Goal: Transaction & Acquisition: Purchase product/service

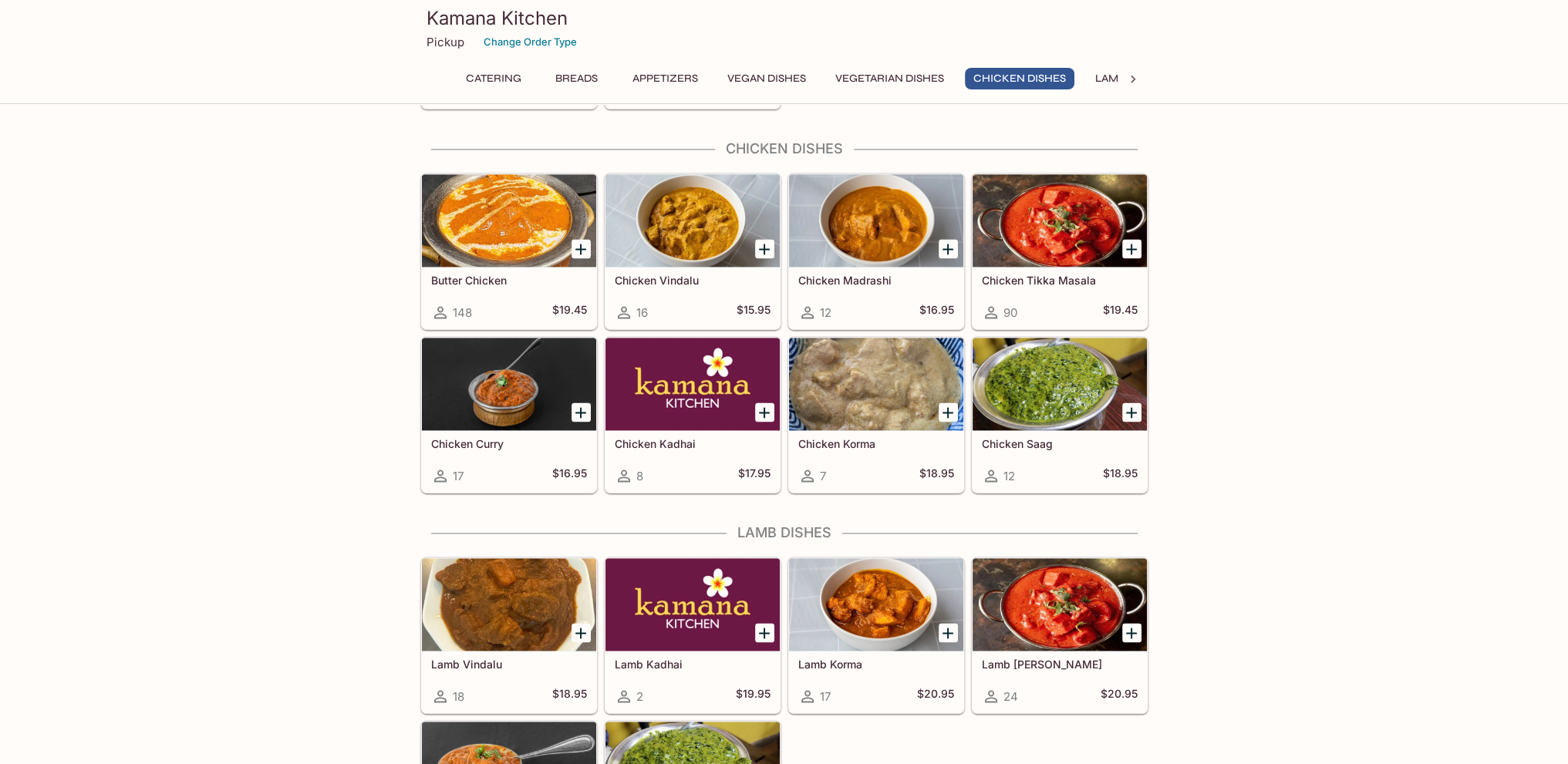
scroll to position [2776, 0]
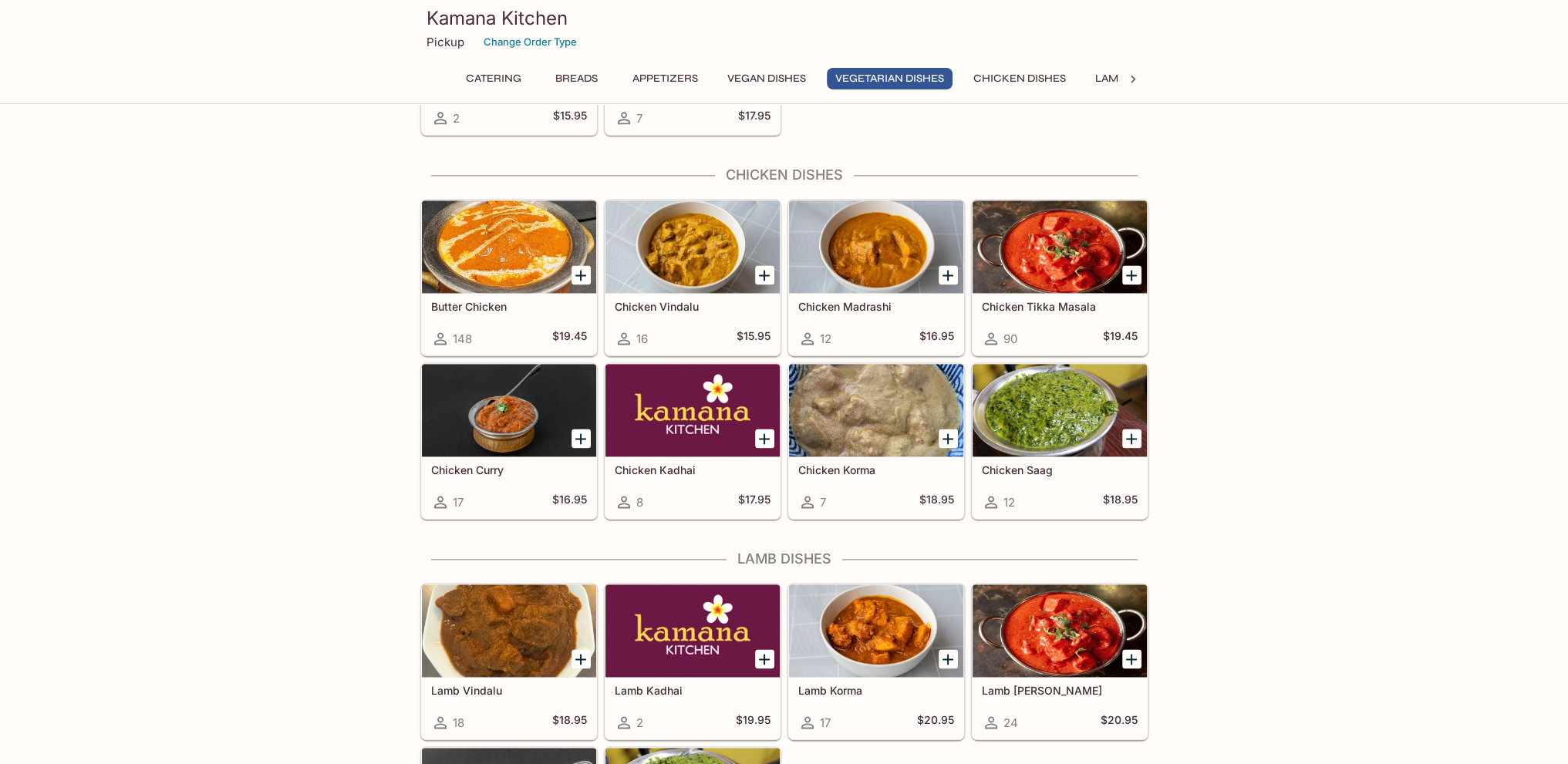
click at [1036, 300] on h5 "Chicken Tikka Masala" at bounding box center [1060, 306] width 156 height 14
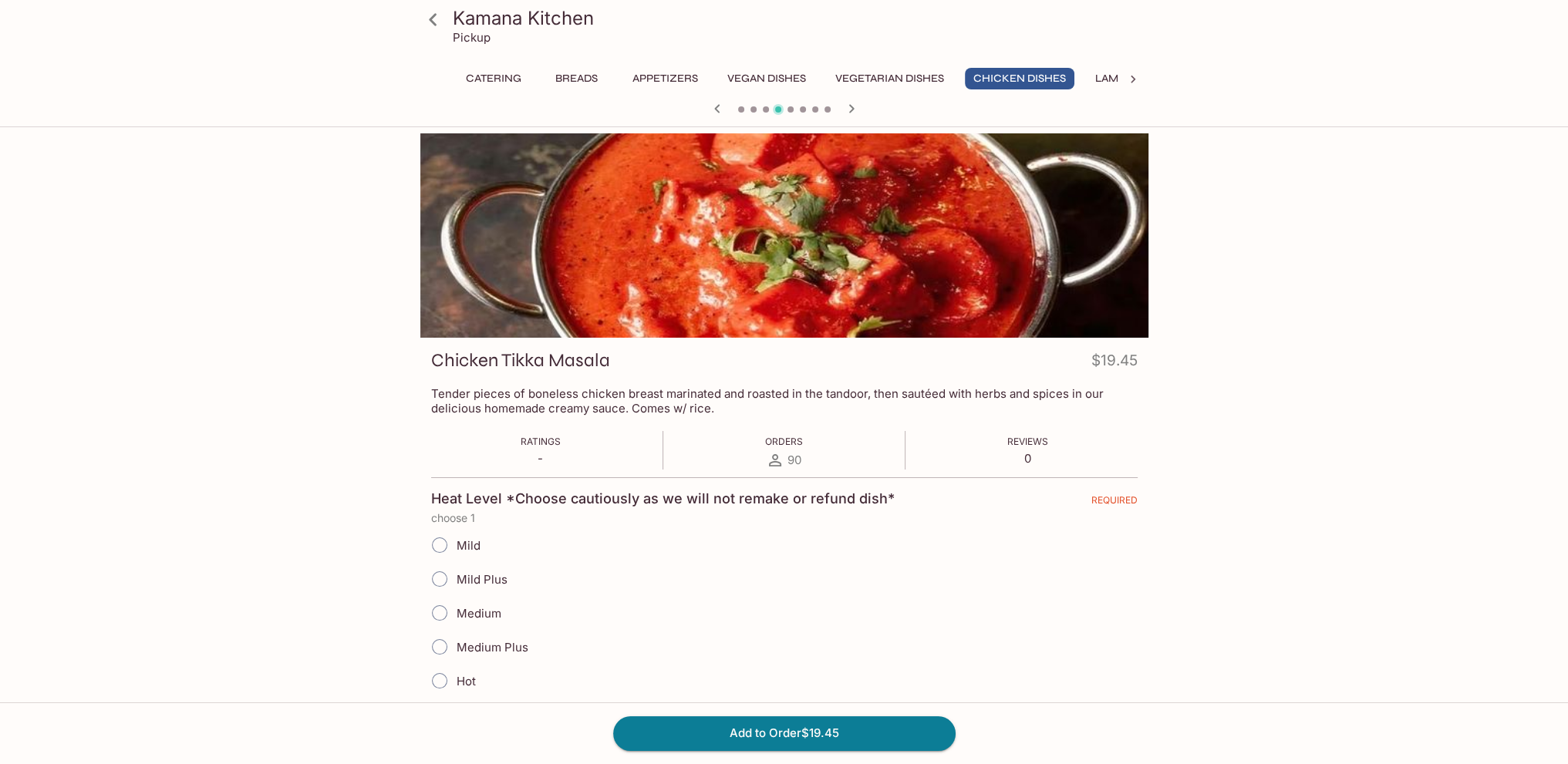
drag, startPoint x: 440, startPoint y: 613, endPoint x: 457, endPoint y: 605, distance: 18.8
click at [442, 613] on input "Medium" at bounding box center [440, 613] width 32 height 32
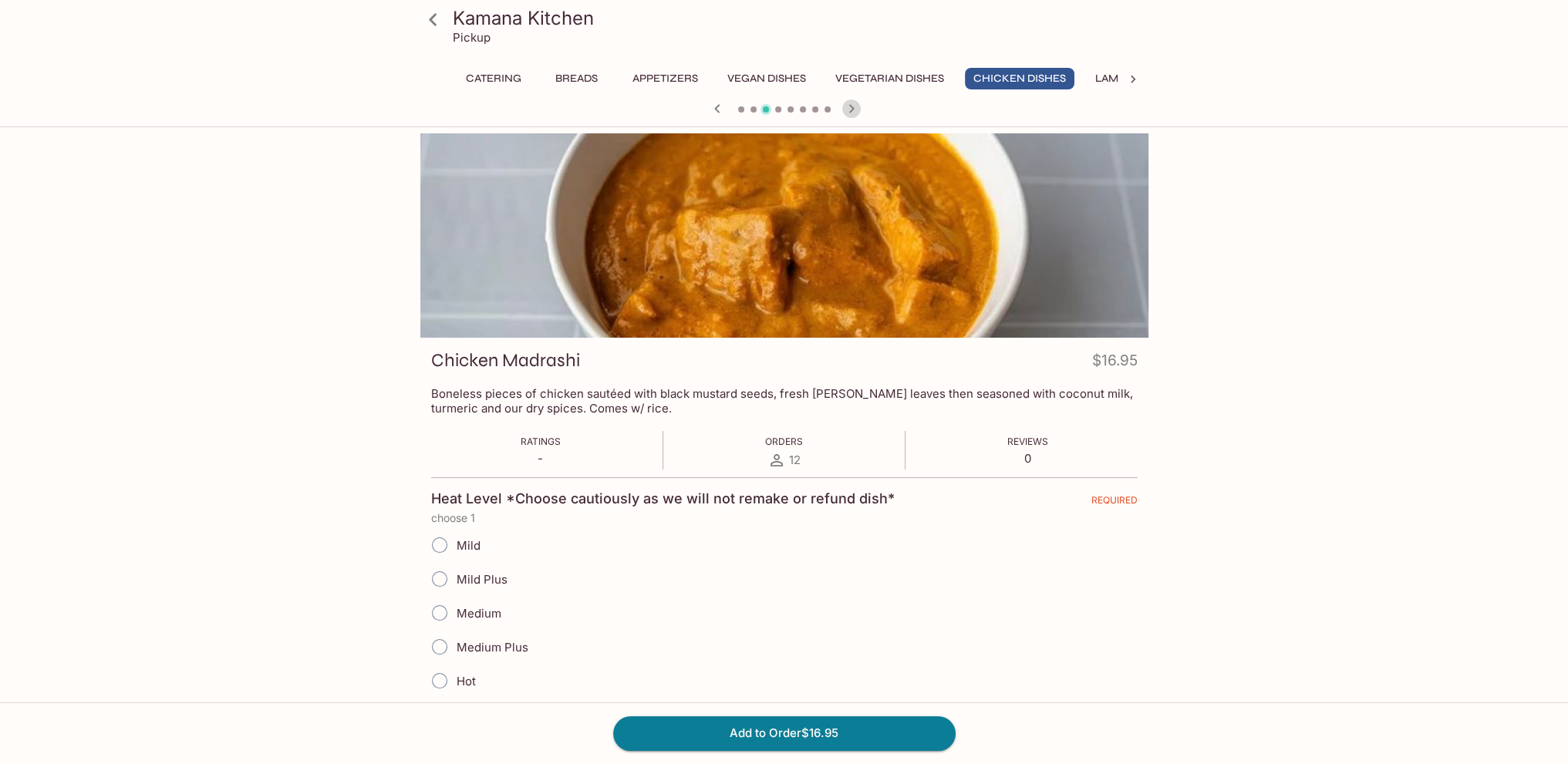
click at [849, 109] on icon "button" at bounding box center [852, 108] width 19 height 19
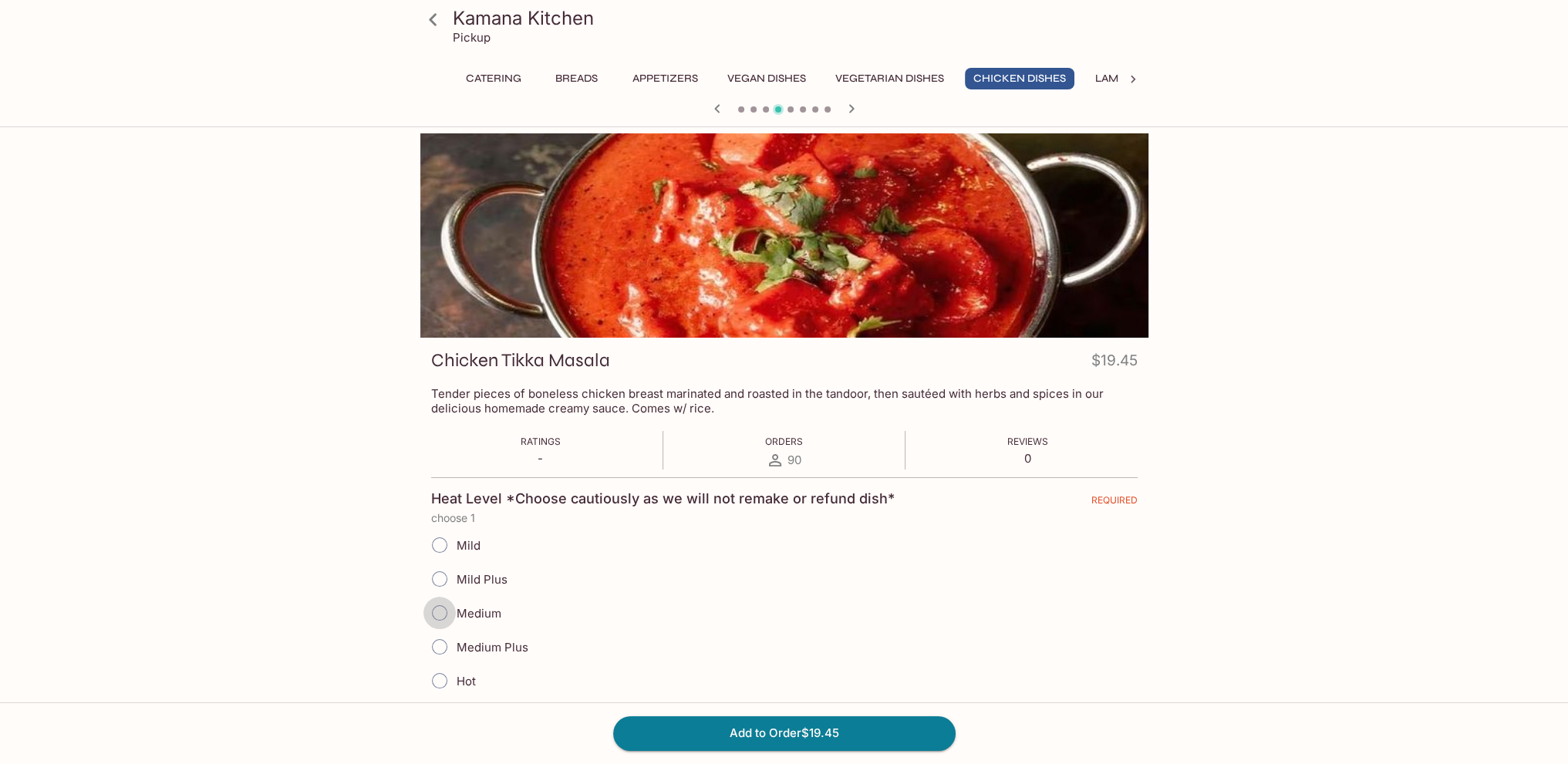
click at [443, 616] on input "Medium" at bounding box center [440, 613] width 32 height 32
radio input "true"
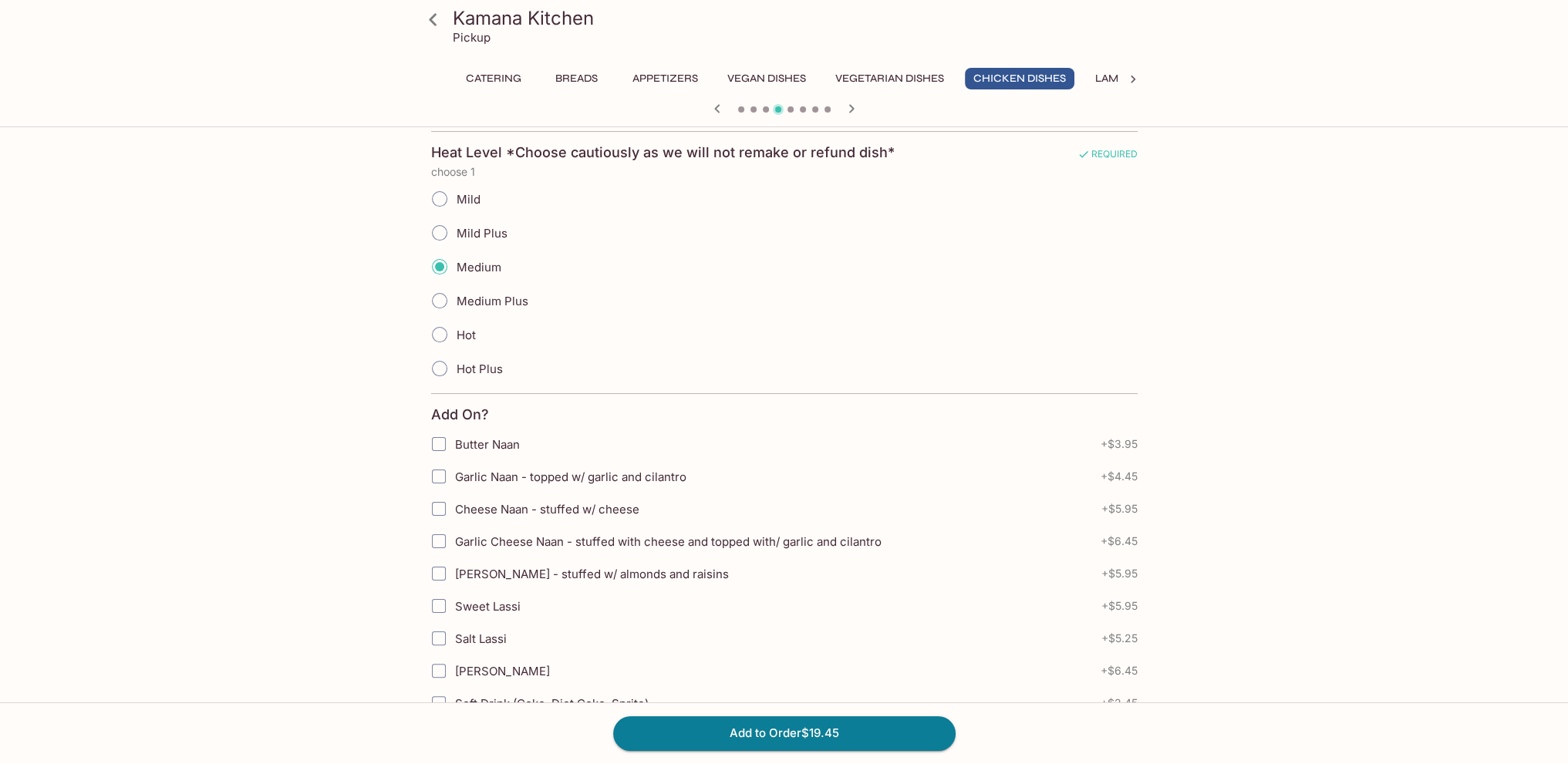
scroll to position [311, 0]
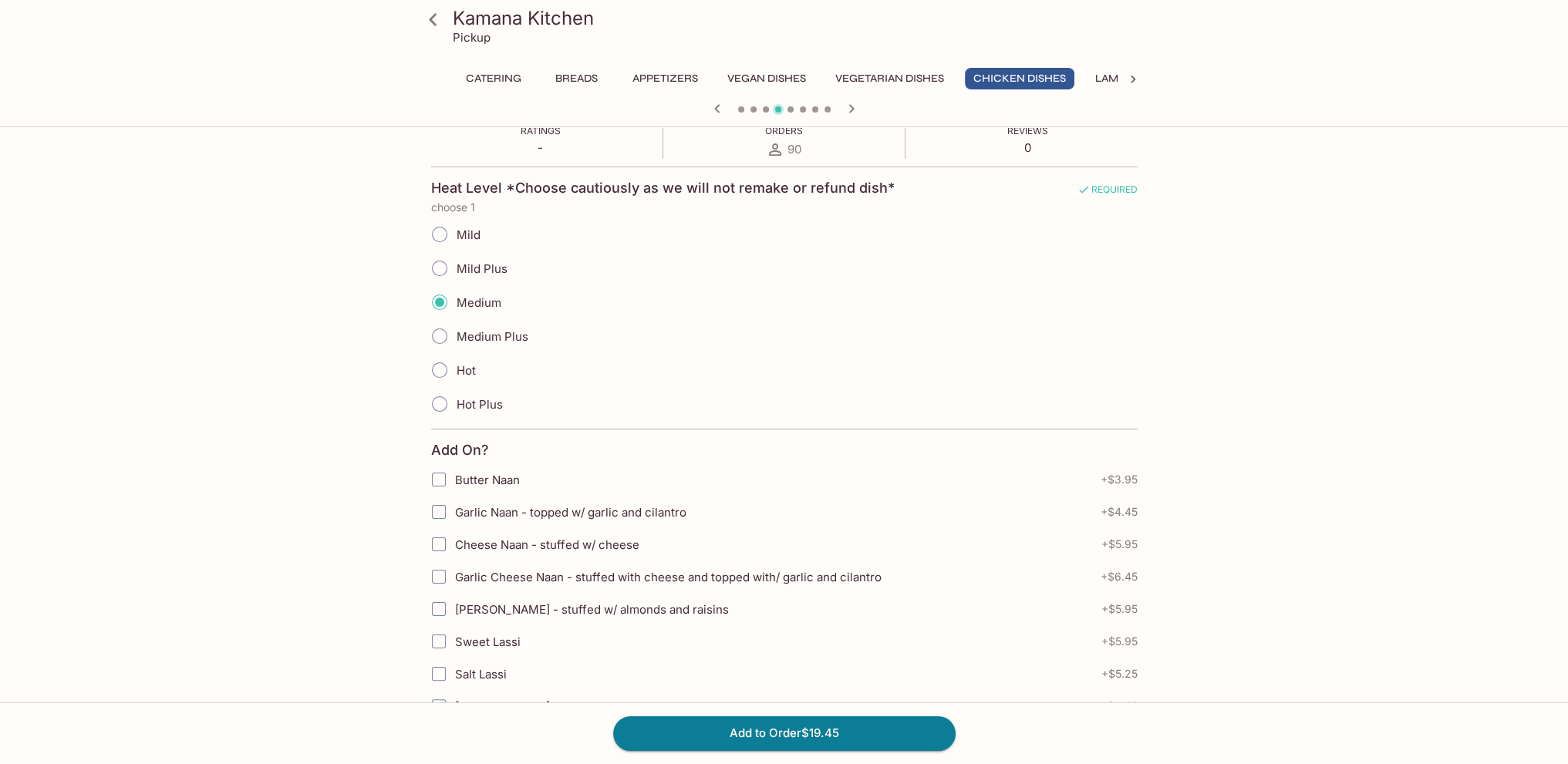
click at [438, 513] on input "Garlic Naan - topped w/ garlic and cilantro" at bounding box center [439, 512] width 31 height 31
checkbox input "true"
click at [843, 730] on button "Add to Order $23.90" at bounding box center [784, 733] width 342 height 34
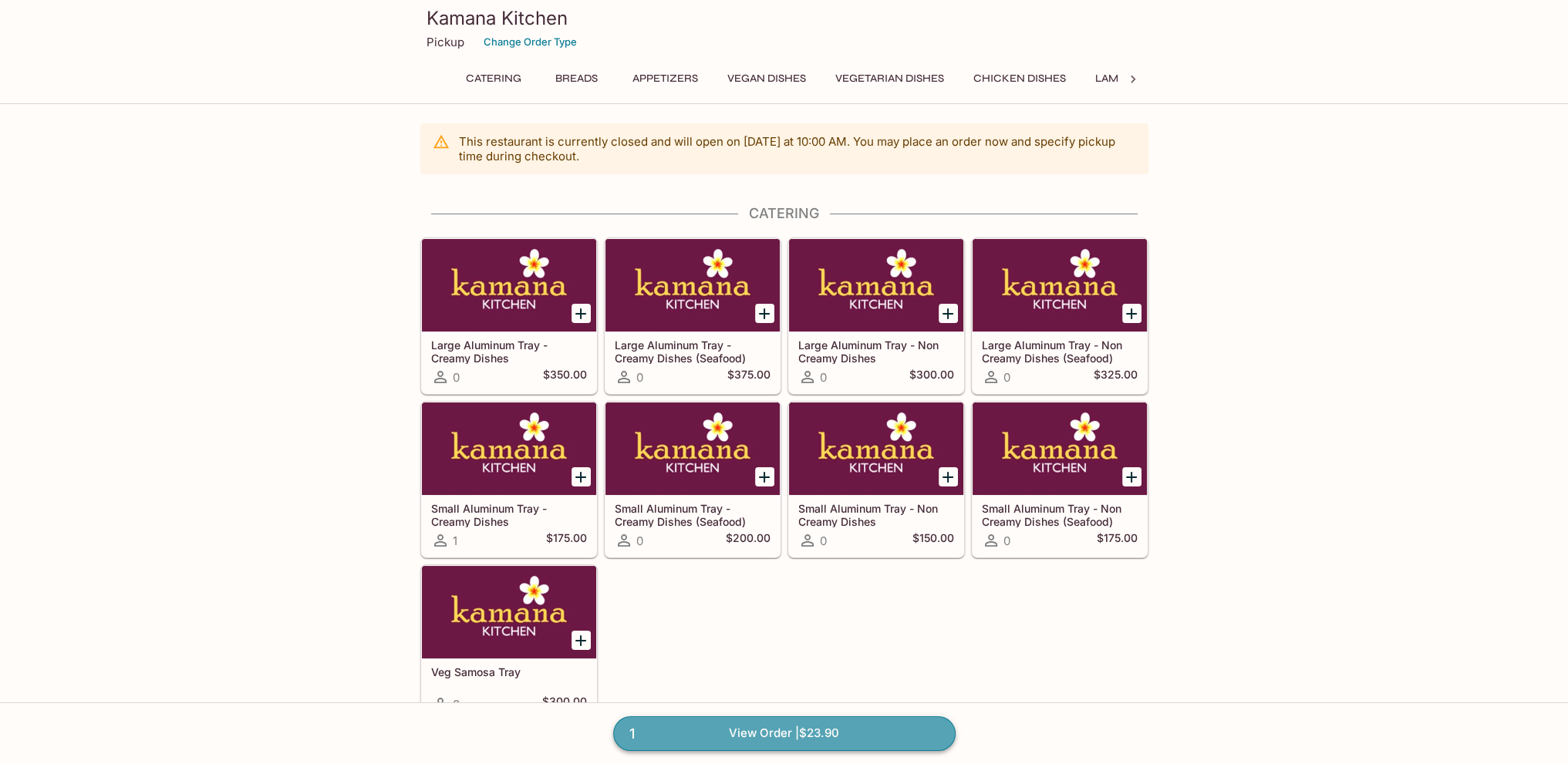
click at [787, 736] on link "1 View Order | $23.90" at bounding box center [784, 733] width 342 height 34
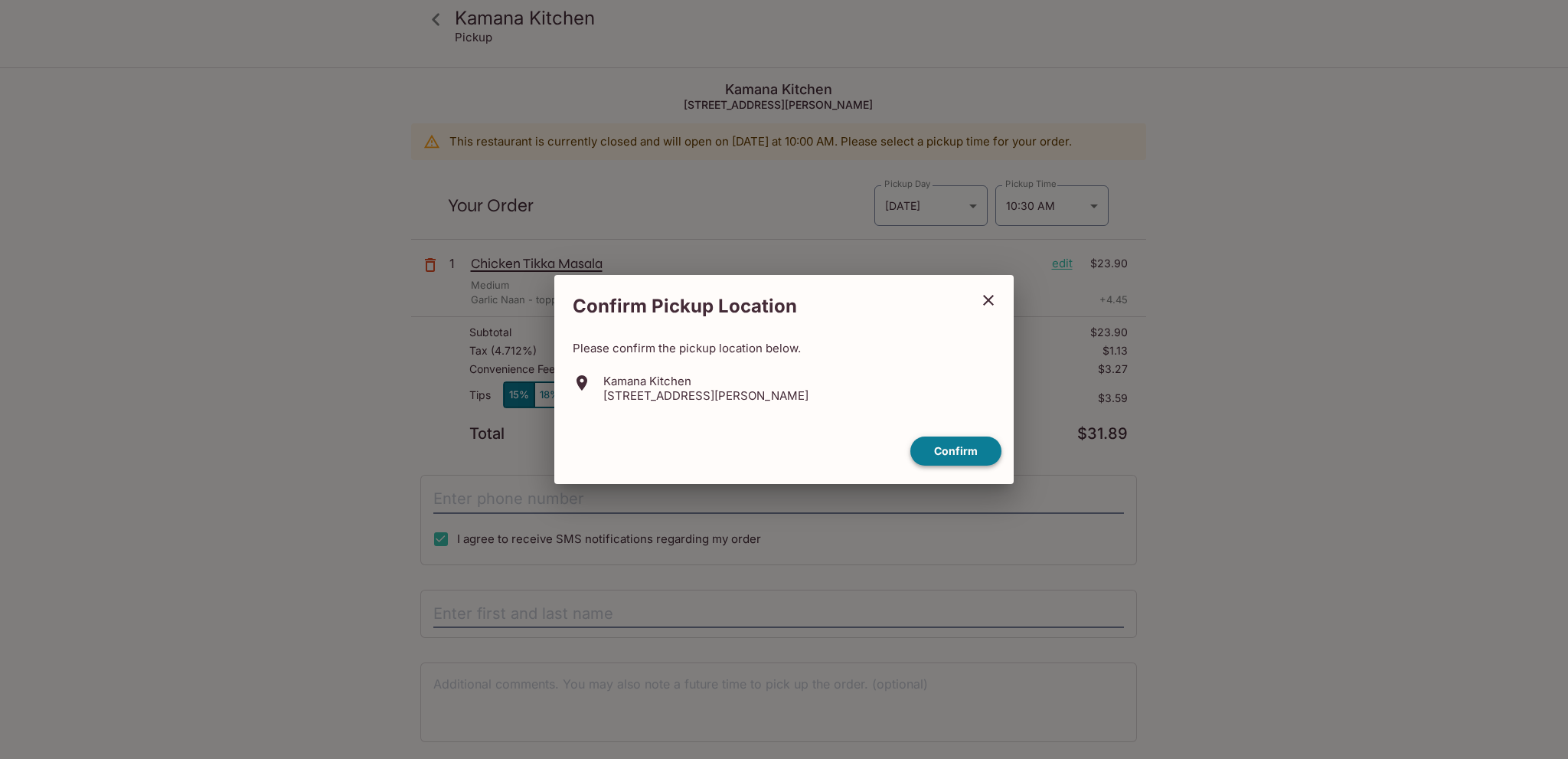
click at [954, 451] on button "Confirm" at bounding box center [956, 451] width 91 height 30
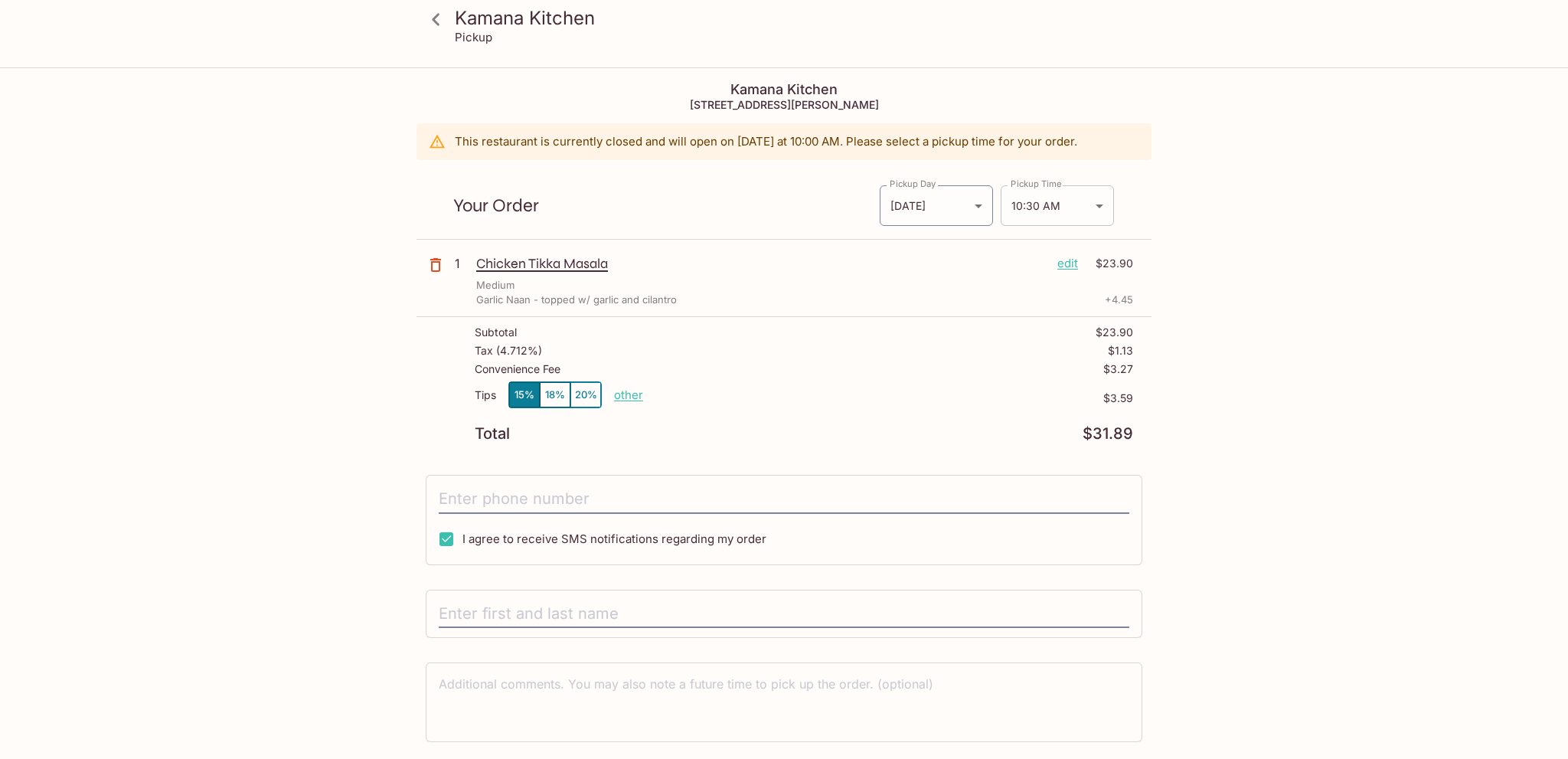
click at [1093, 206] on body "Kamana Kitchen Pickup Kamana Kitchen [STREET_ADDRESS][PERSON_NAME] This restaur…" at bounding box center [784, 448] width 1568 height 759
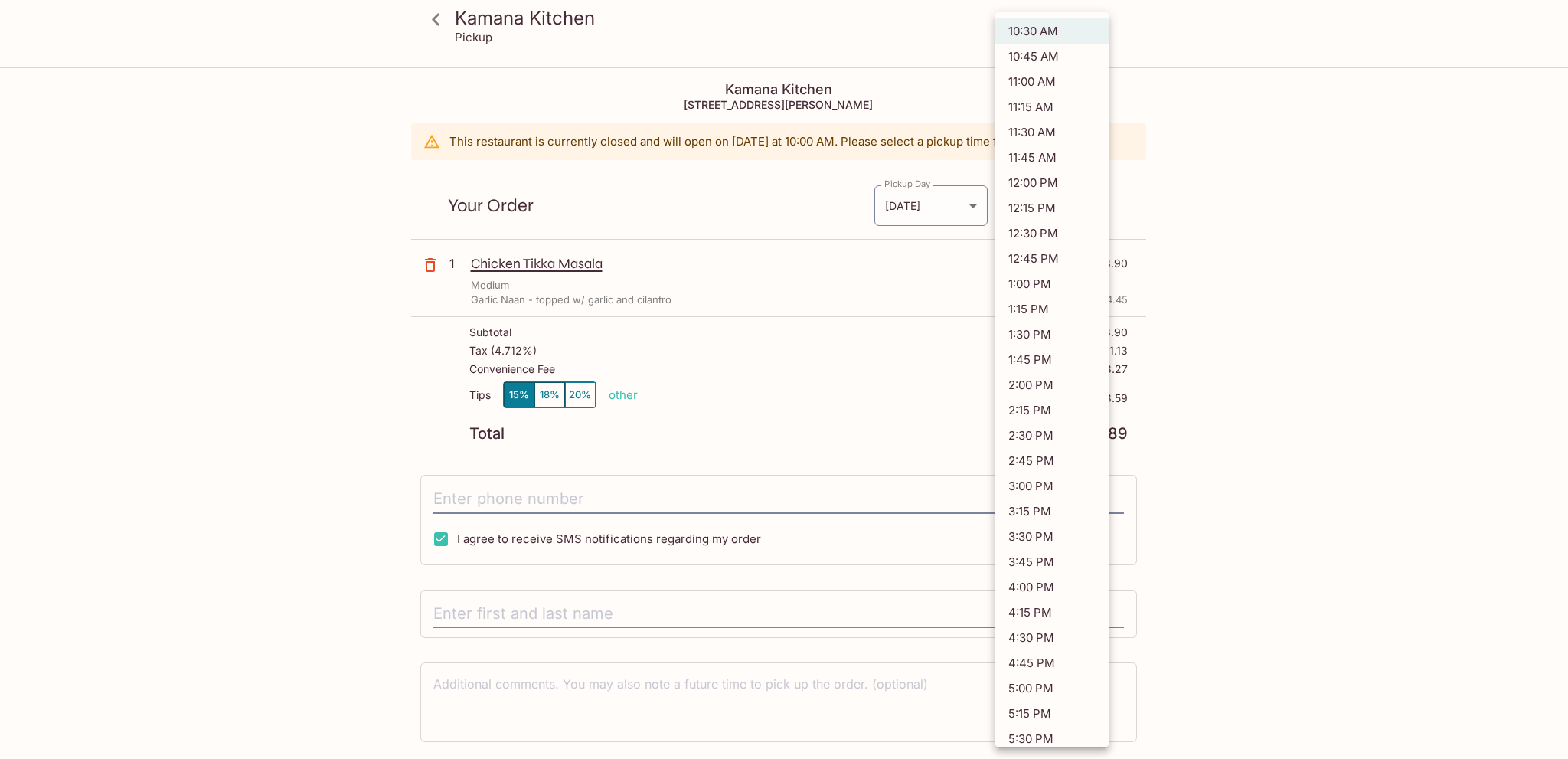
click at [1028, 634] on li "4:30 PM" at bounding box center [1052, 637] width 114 height 25
type input "[DATE]T02:30:00.000000Z"
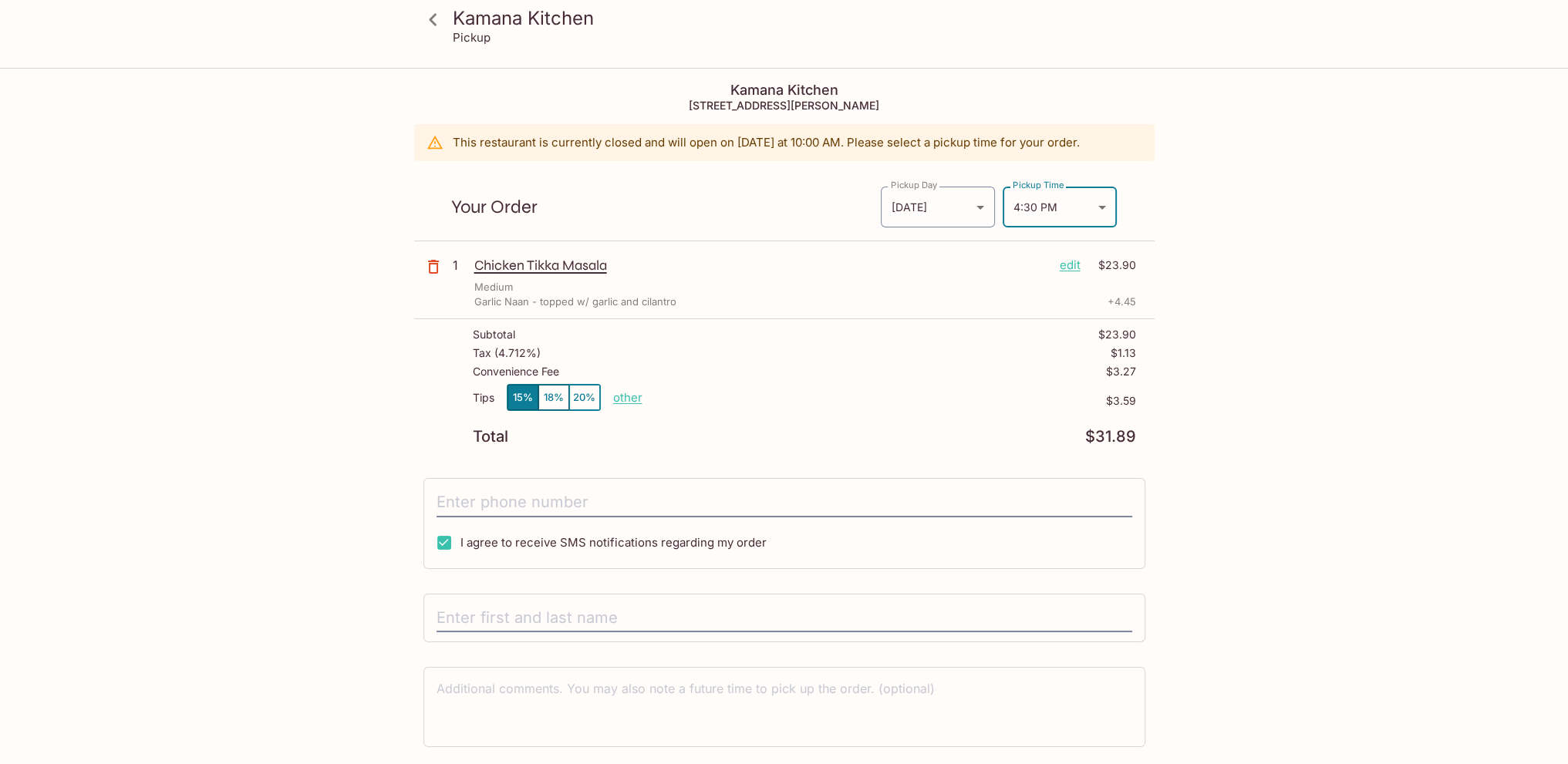
scroll to position [69, 0]
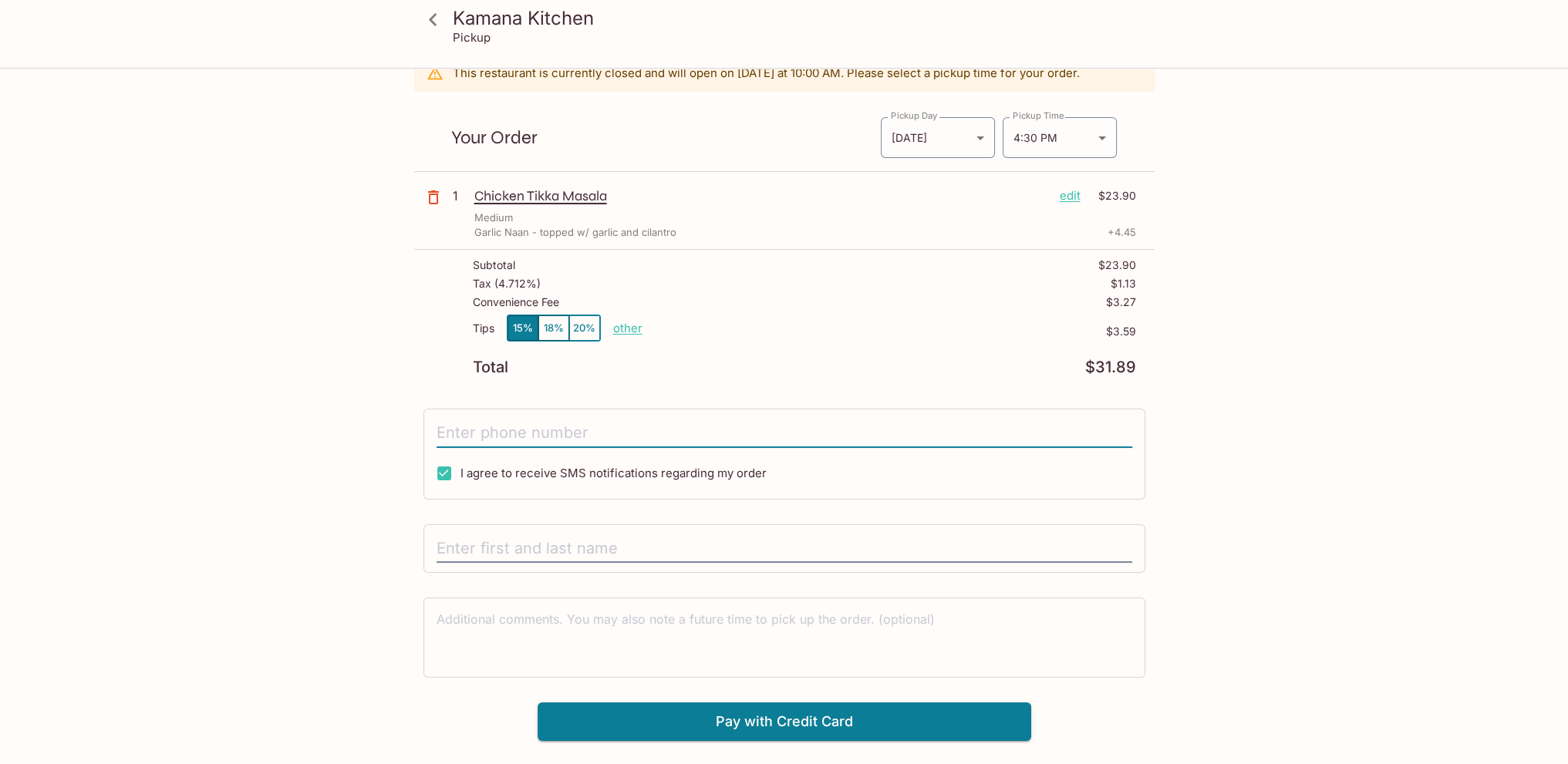
click at [502, 434] on input "tel" at bounding box center [784, 433] width 696 height 30
type input "[PHONE_NUMBER]"
click at [512, 549] on input "text" at bounding box center [784, 549] width 696 height 30
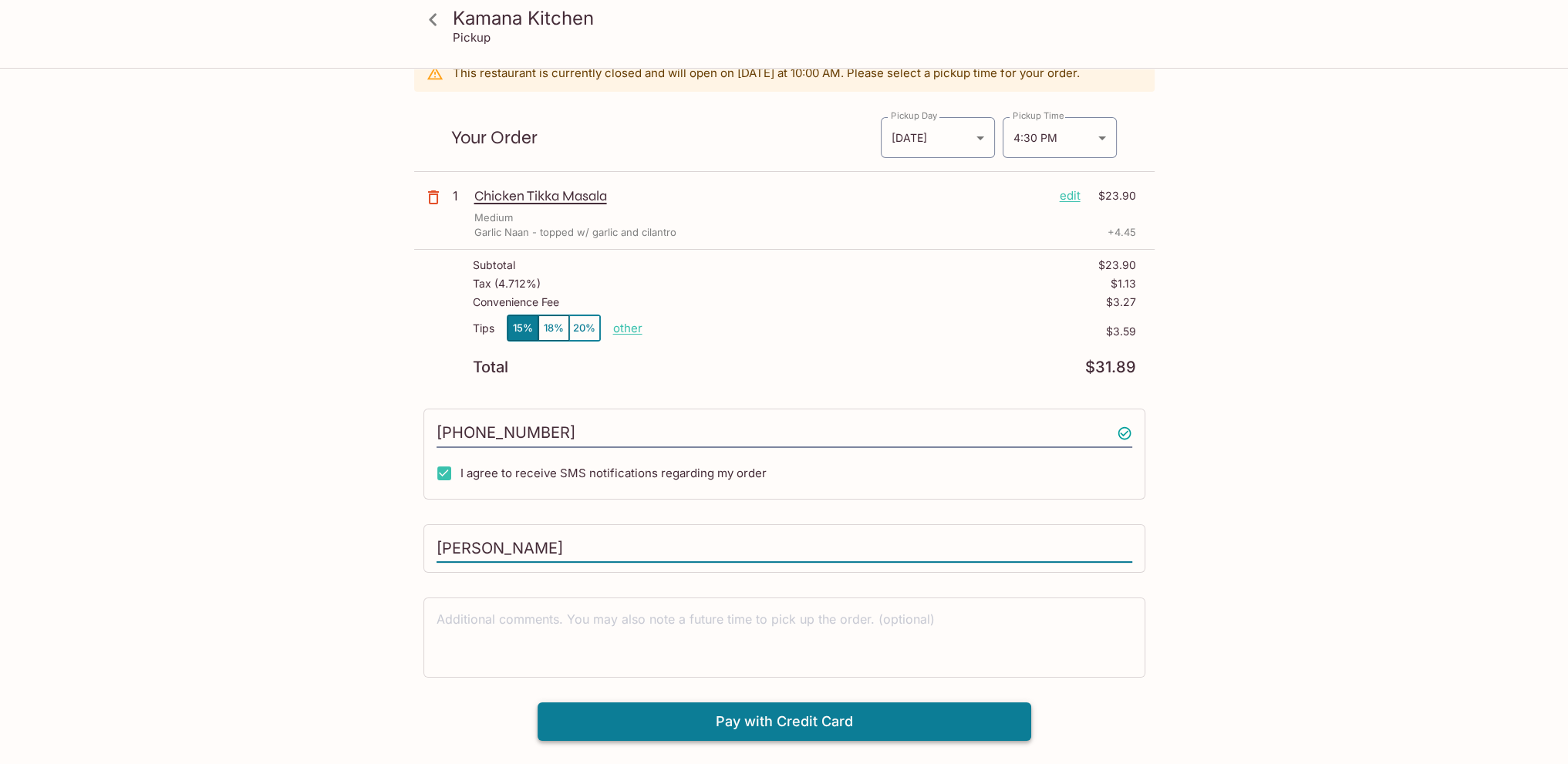
type input "[PERSON_NAME]"
click at [752, 726] on button "Pay with Credit Card" at bounding box center [785, 722] width 494 height 39
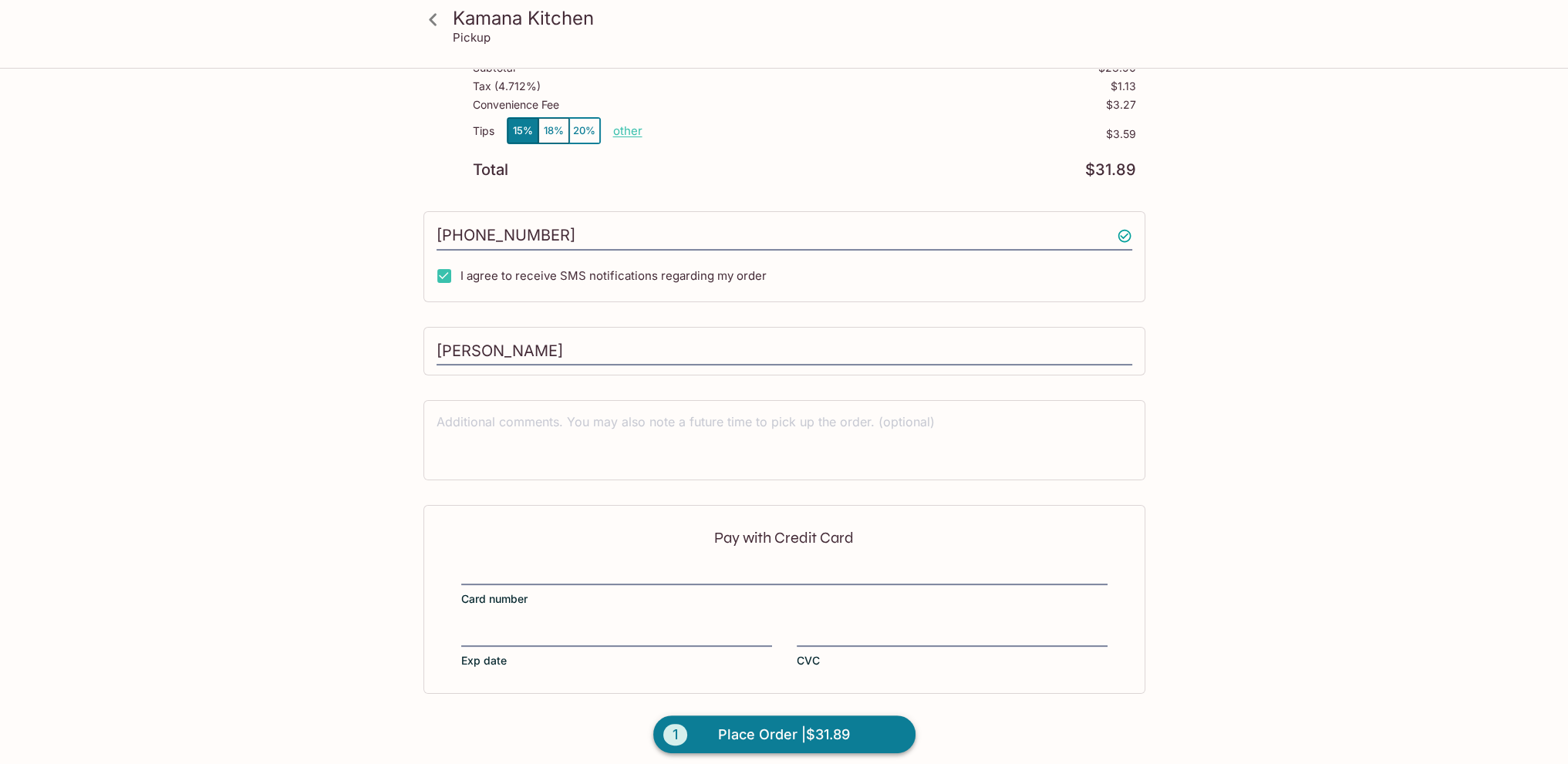
scroll to position [274, 0]
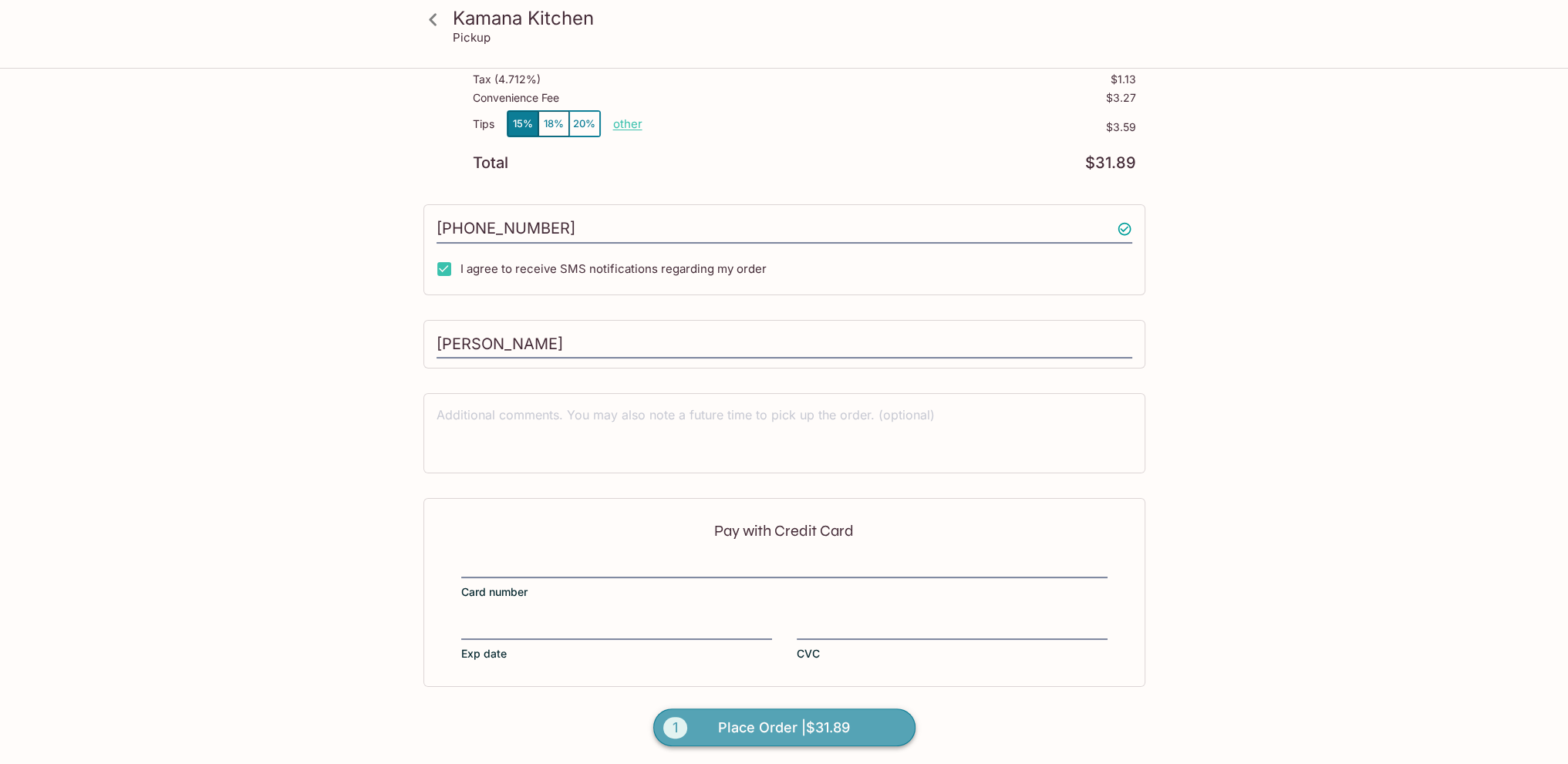
click at [795, 723] on span "Place Order | $31.89" at bounding box center [784, 727] width 132 height 24
